Goal: Understand process/instructions: Learn how to perform a task or action

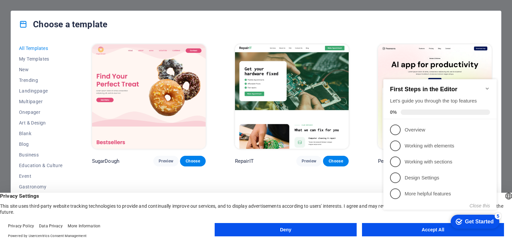
click div "checkmark Get Started 5 First Steps in the Editor Let's guide you through the t…"
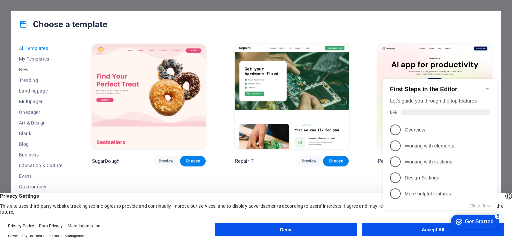
click at [487, 86] on icon "Minimize checklist" at bounding box center [487, 88] width 5 height 5
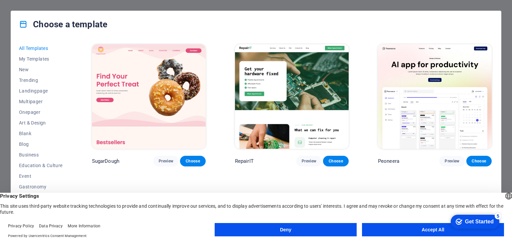
click at [433, 229] on button "Accept All" at bounding box center [433, 229] width 142 height 13
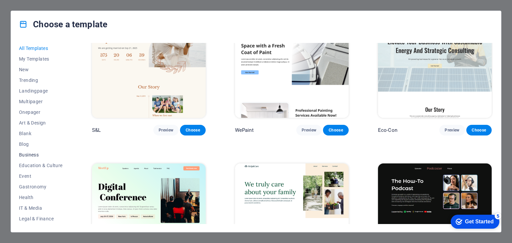
click at [35, 158] on button "Business" at bounding box center [41, 155] width 44 height 11
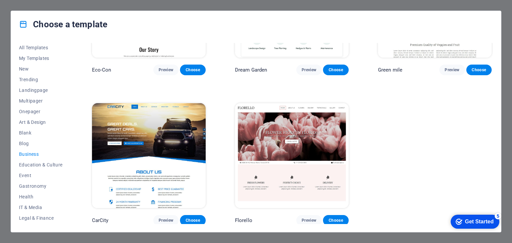
scroll to position [1, 0]
